Goal: Transaction & Acquisition: Purchase product/service

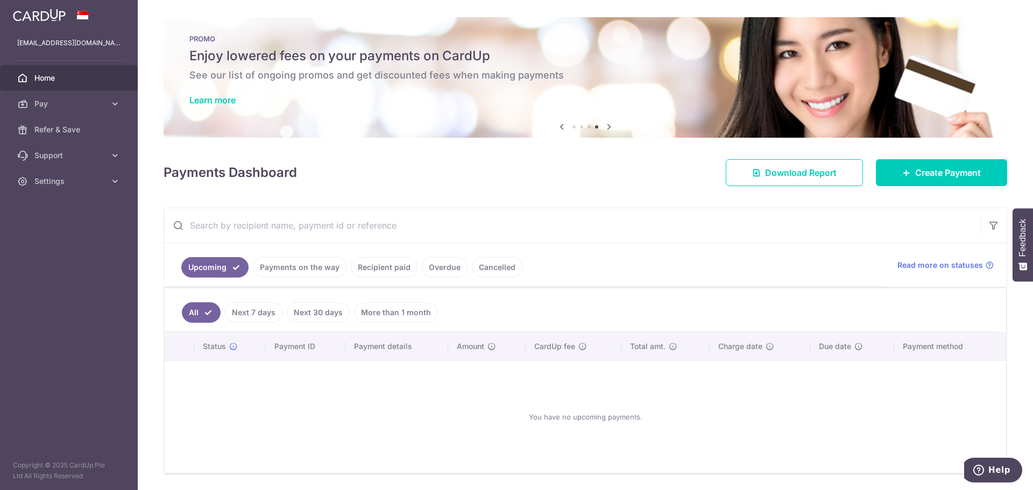
scroll to position [19, 0]
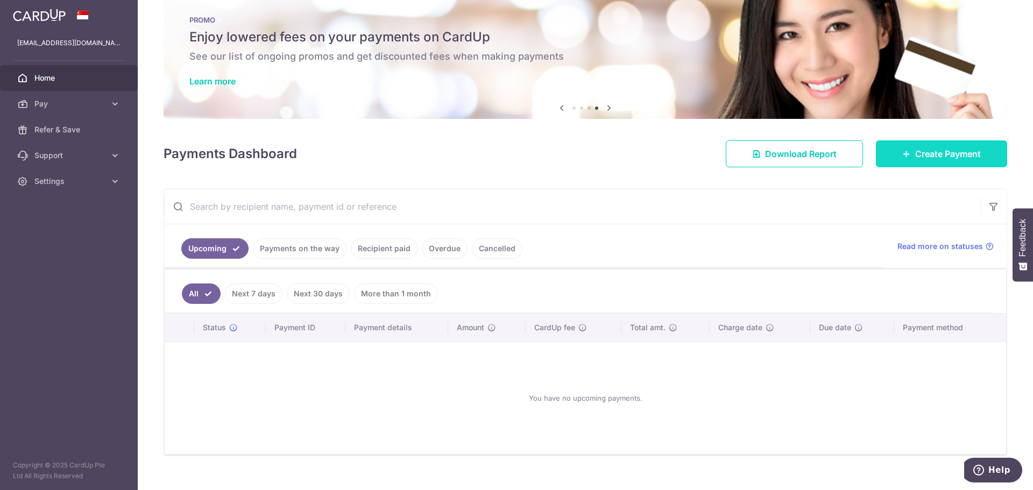
click at [901, 158] on link "Create Payment" at bounding box center [941, 153] width 131 height 27
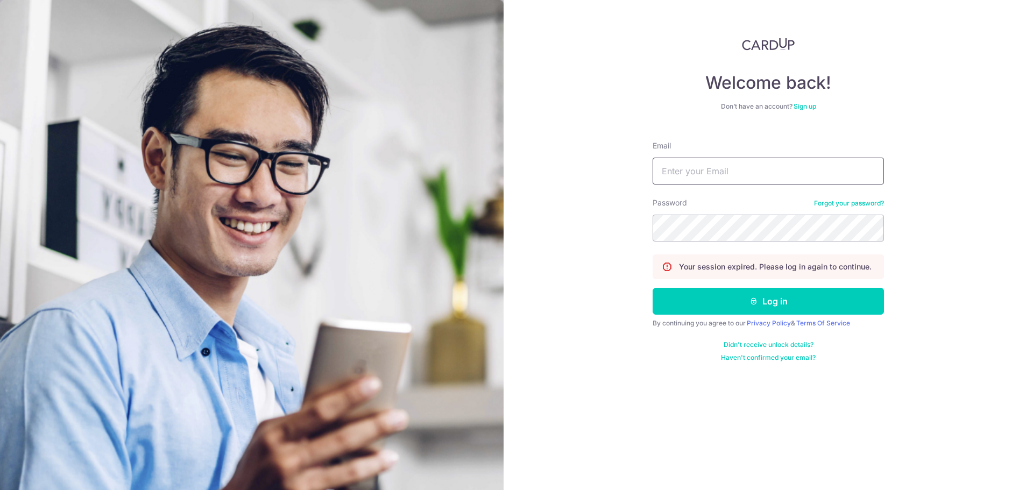
click at [725, 172] on input "Email" at bounding box center [768, 171] width 231 height 27
type input "chowdan@gmail.com"
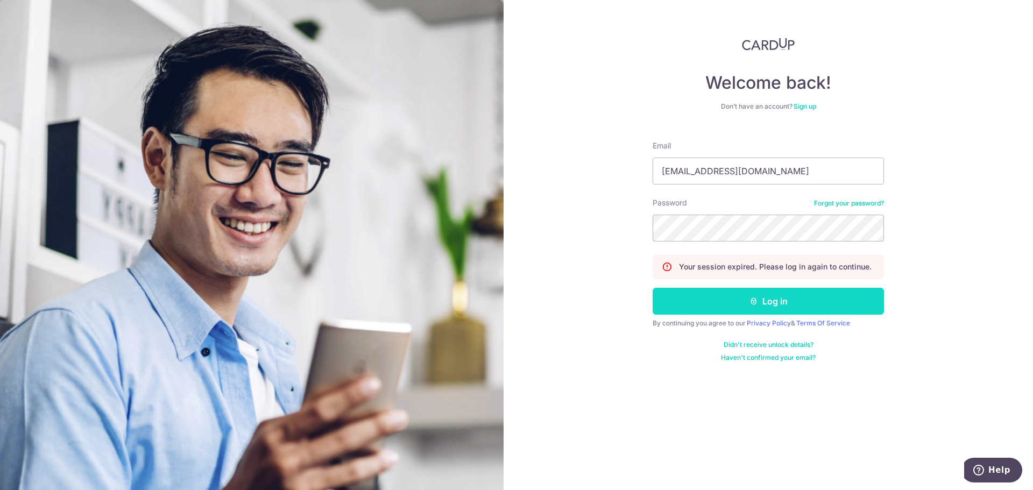
click at [755, 303] on icon "submit" at bounding box center [753, 301] width 9 height 9
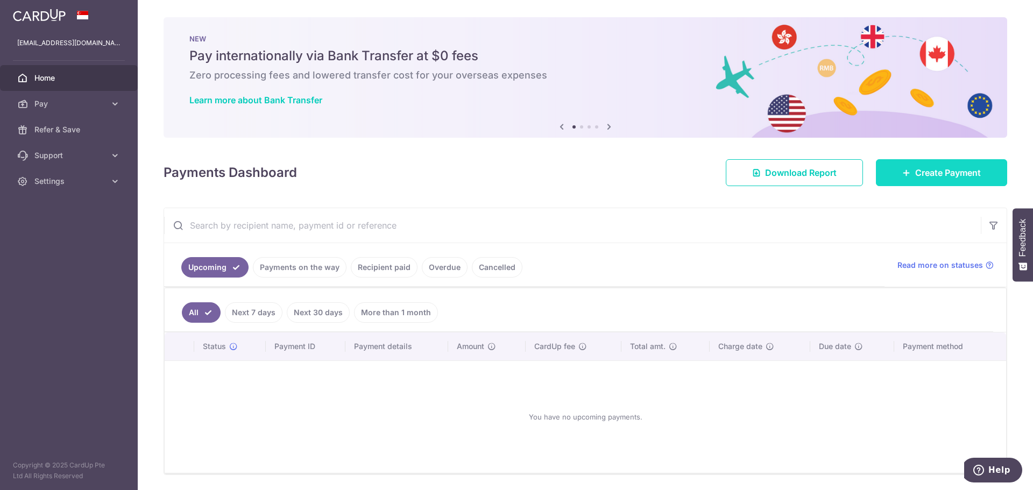
click at [916, 180] on link "Create Payment" at bounding box center [941, 172] width 131 height 27
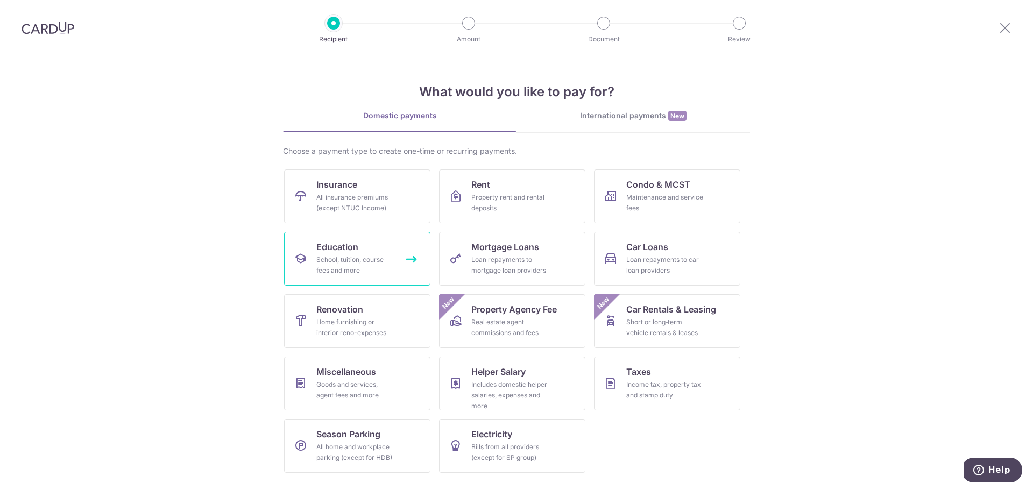
click at [323, 256] on div "School, tuition, course fees and more" at bounding box center [354, 265] width 77 height 22
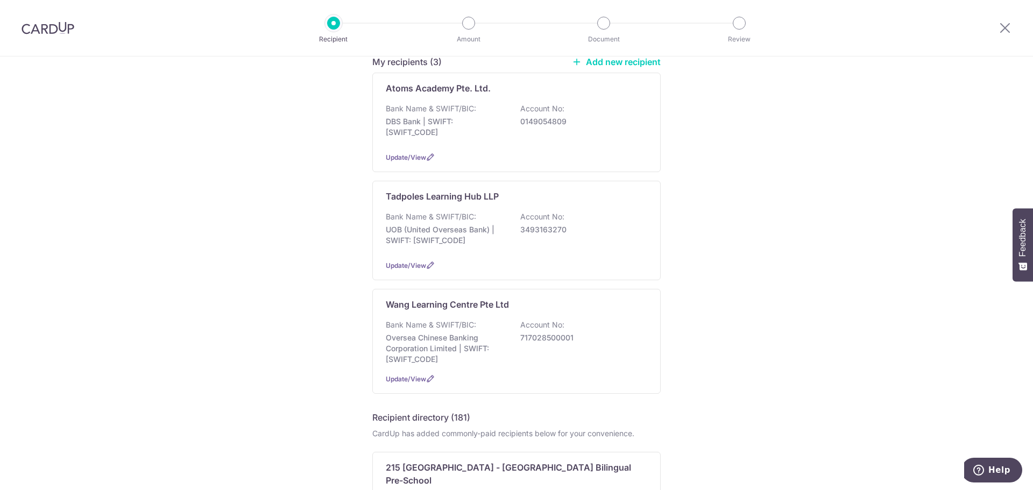
scroll to position [108, 0]
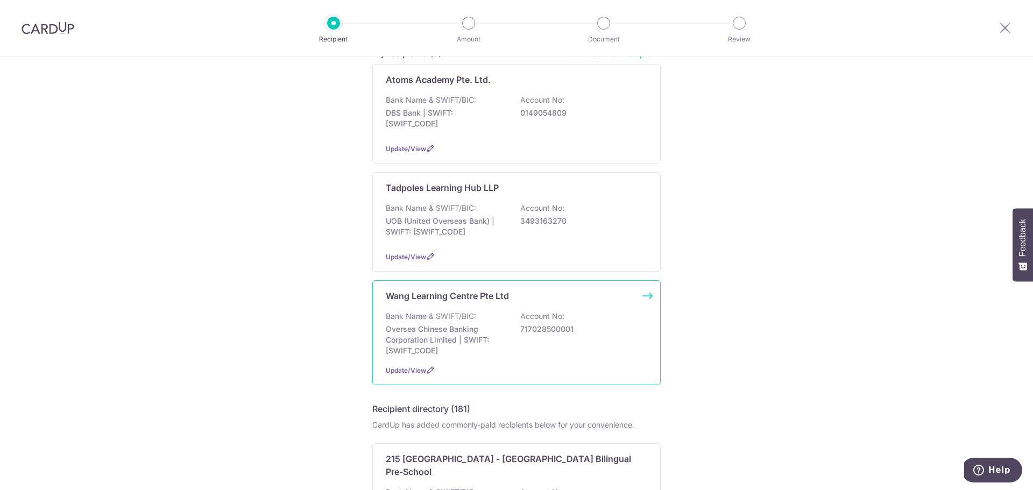
click at [641, 302] on div "Wang Learning Centre Pte Ltd Bank Name & SWIFT/BIC: Oversea Chinese Banking Cor…" at bounding box center [516, 332] width 288 height 105
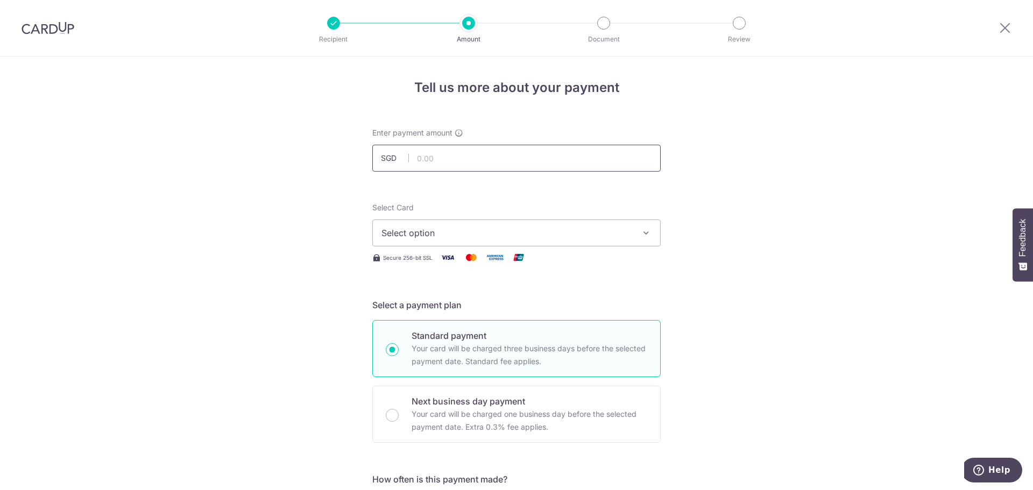
click at [433, 158] on input "text" at bounding box center [516, 158] width 288 height 27
type input "771.00"
click at [425, 236] on span "Select option" at bounding box center [506, 232] width 251 height 13
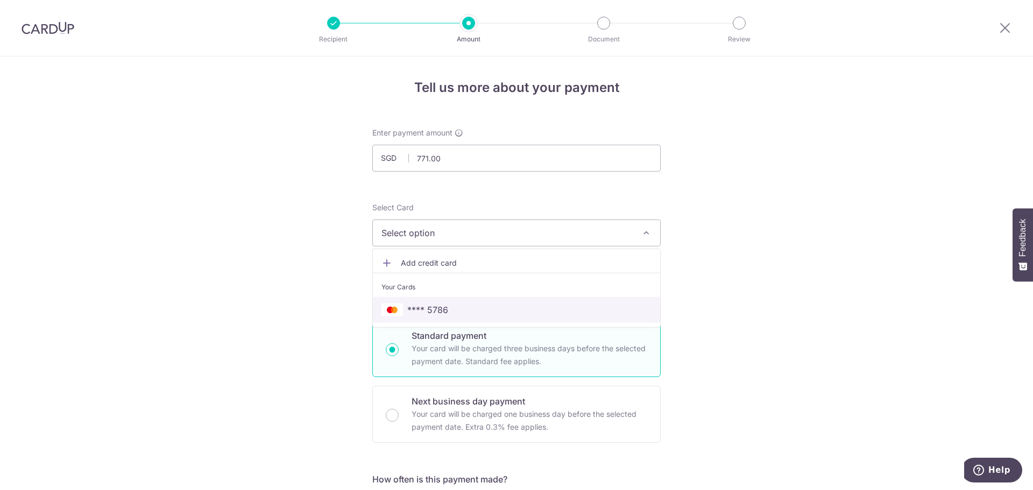
click at [420, 309] on span "**** 5786" at bounding box center [427, 309] width 41 height 13
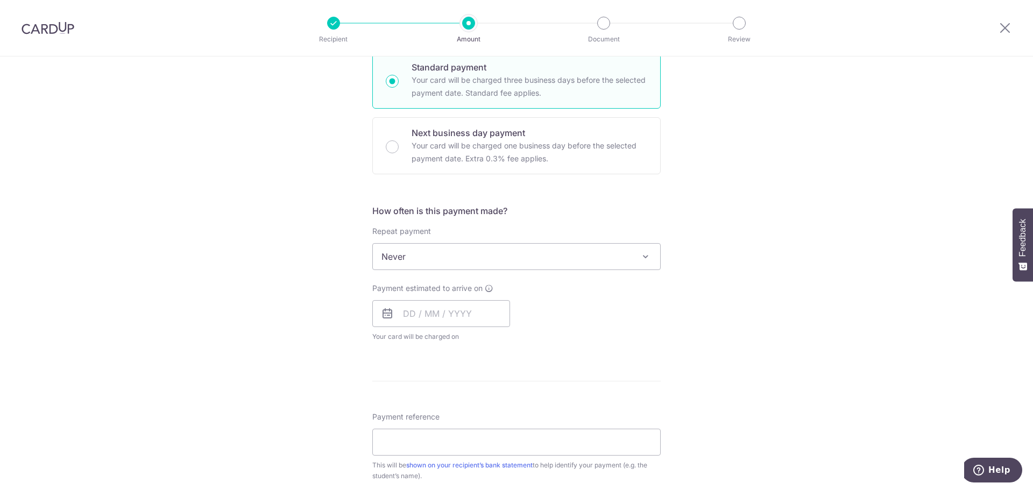
scroll to position [269, 0]
click at [398, 314] on input "text" at bounding box center [441, 313] width 138 height 27
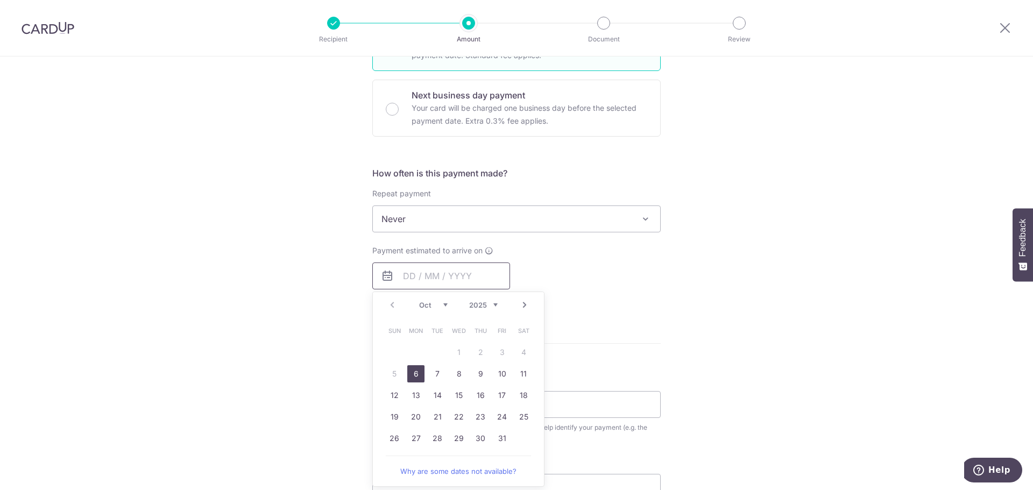
scroll to position [323, 0]
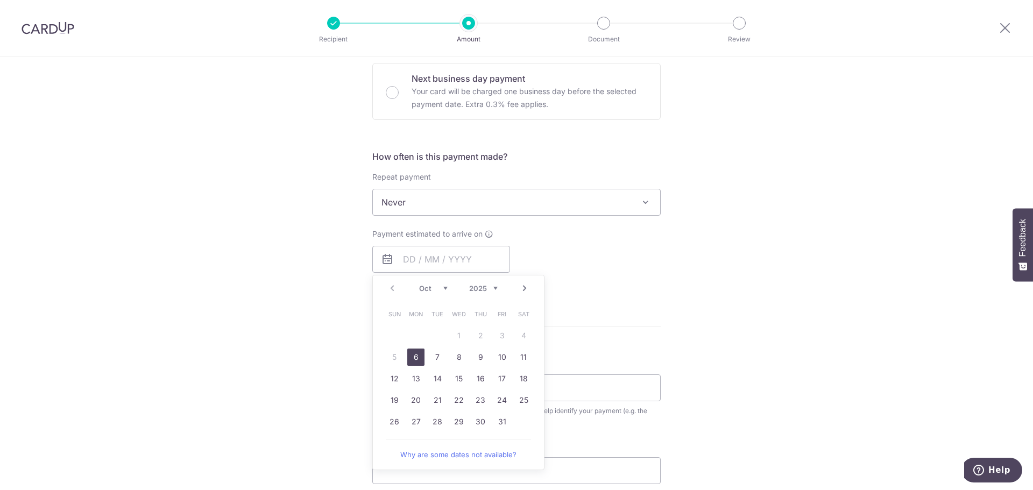
drag, startPoint x: 409, startPoint y: 354, endPoint x: 380, endPoint y: 346, distance: 30.0
click at [409, 354] on link "6" at bounding box center [415, 357] width 17 height 17
type input "[DATE]"
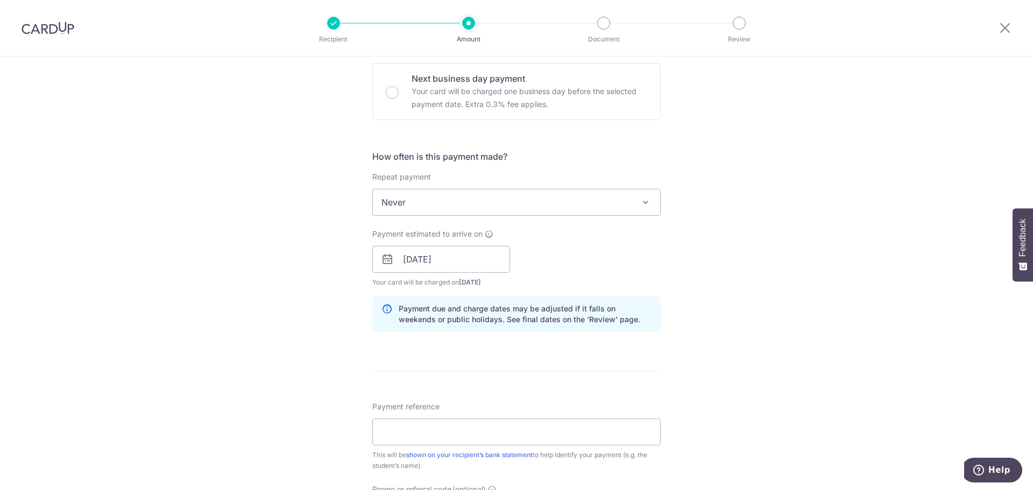
click at [305, 329] on div "Tell us more about your payment Enter payment amount SGD 771.00 771.00 Select C…" at bounding box center [516, 242] width 1033 height 1017
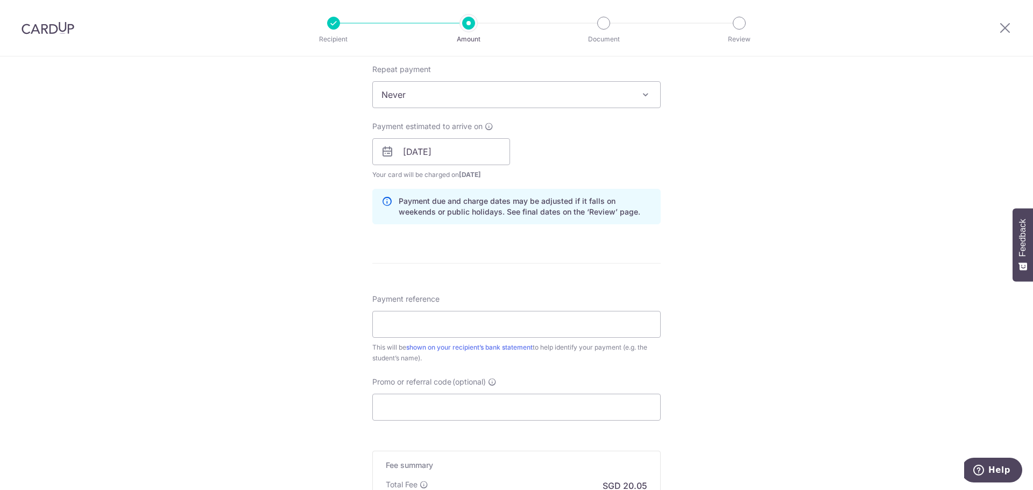
scroll to position [484, 0]
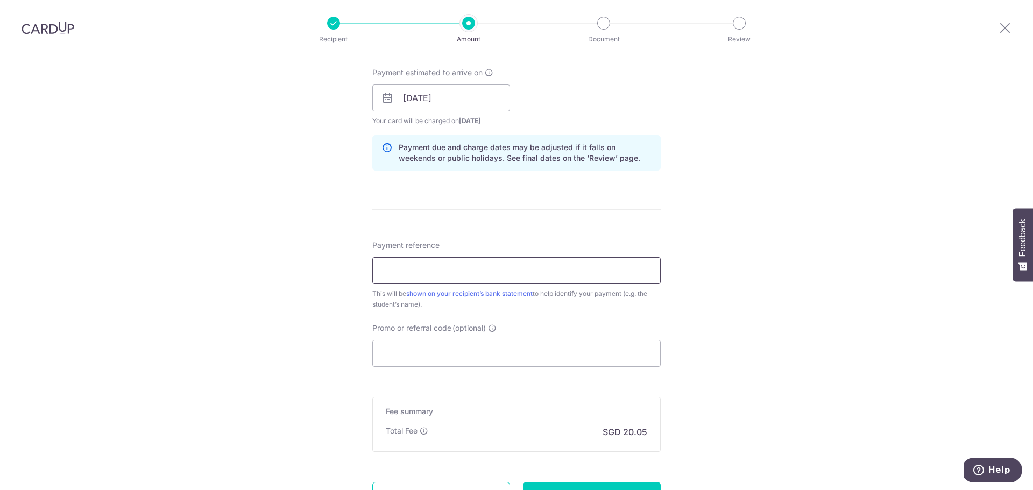
click at [426, 273] on input "Payment reference" at bounding box center [516, 270] width 288 height 27
click at [423, 271] on input "IV-MPB-25/231658" at bounding box center [516, 270] width 288 height 27
type input "IV-MPB-25-278483 Student ID S005735"
click at [401, 348] on input "Promo or referral code (optional)" at bounding box center [516, 353] width 288 height 27
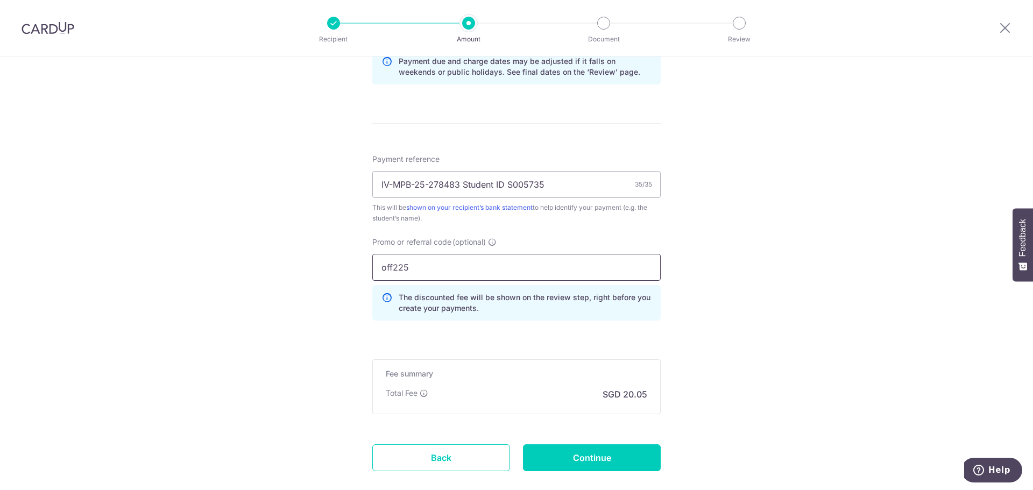
scroll to position [632, 0]
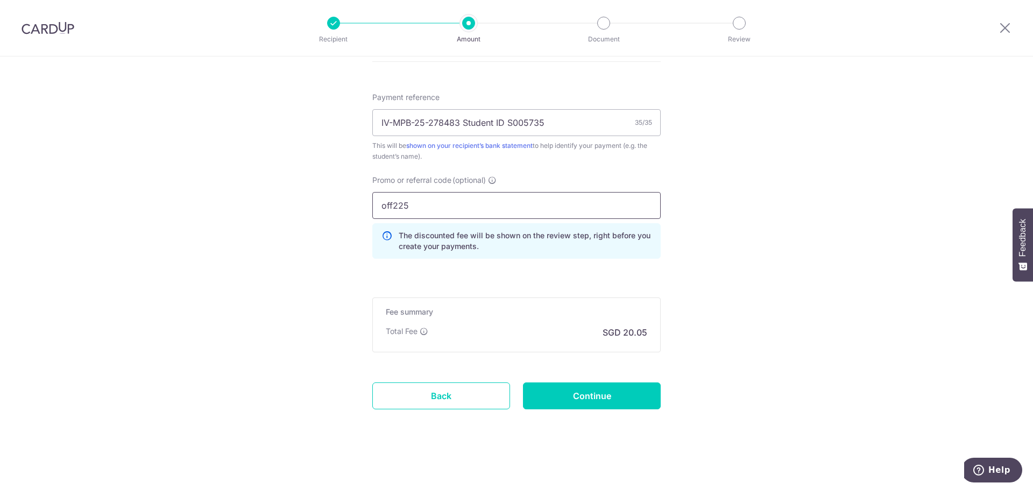
type input "off225"
click at [592, 396] on input "Continue" at bounding box center [592, 395] width 138 height 27
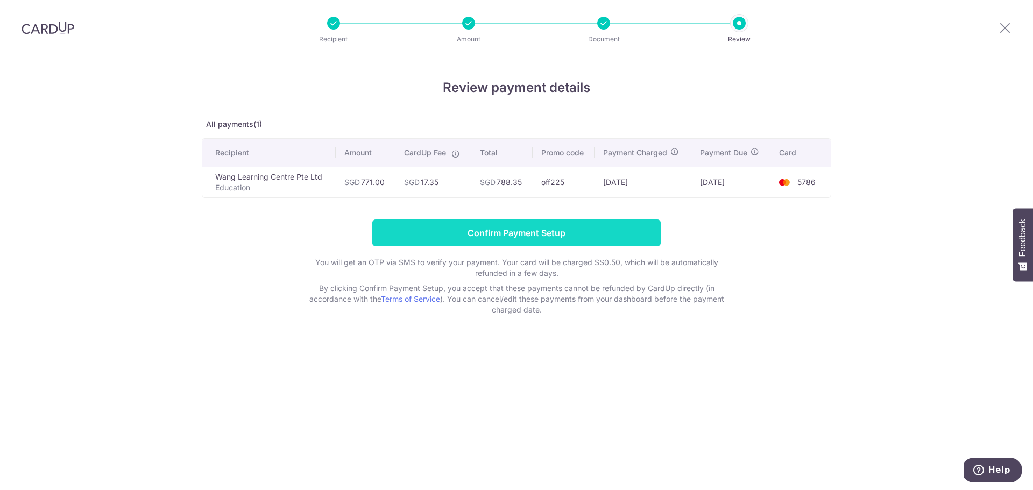
click at [595, 238] on input "Confirm Payment Setup" at bounding box center [516, 232] width 288 height 27
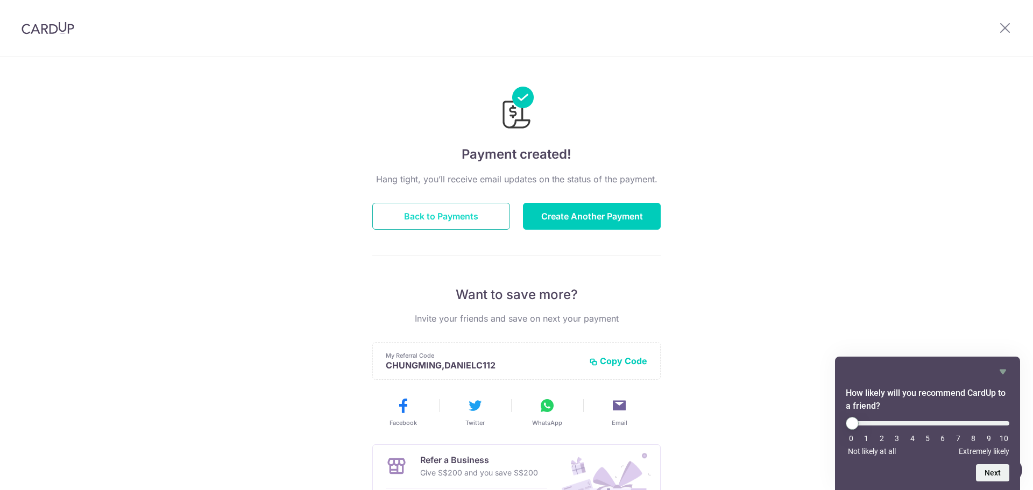
click at [421, 210] on button "Back to Payments" at bounding box center [441, 216] width 138 height 27
